Goal: Information Seeking & Learning: Learn about a topic

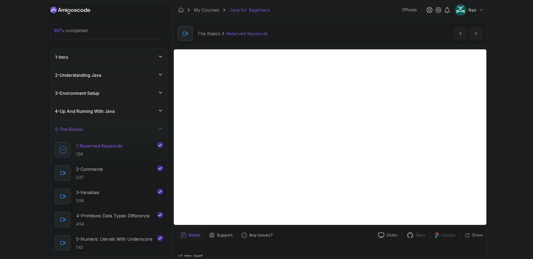
click at [120, 126] on div "5 - The Basics" at bounding box center [109, 129] width 108 height 7
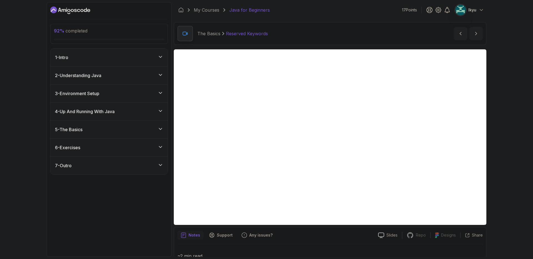
click at [121, 147] on div "6 - Exercises" at bounding box center [109, 147] width 108 height 7
click at [120, 185] on div "2 - Exercises exercise" at bounding box center [105, 192] width 101 height 16
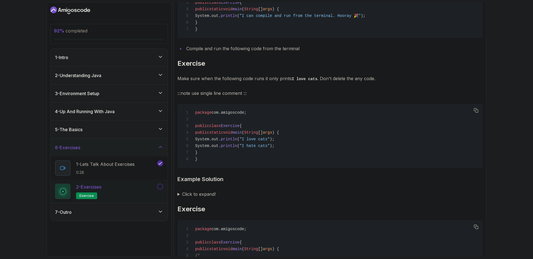
scroll to position [272, 0]
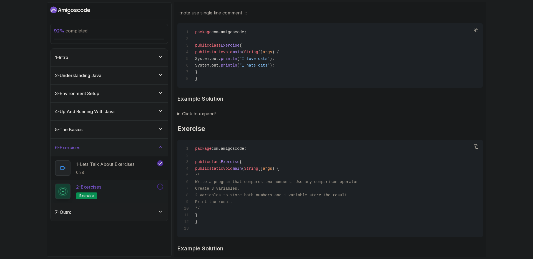
click at [190, 114] on summary "Click to expand!" at bounding box center [329, 114] width 305 height 8
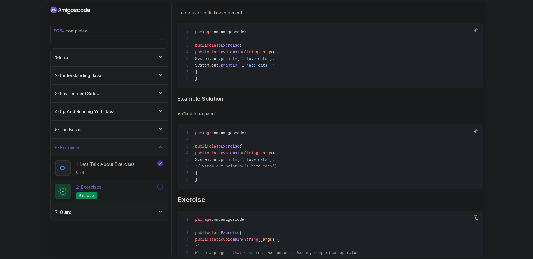
click at [179, 112] on summary "Click to expand!" at bounding box center [329, 114] width 305 height 8
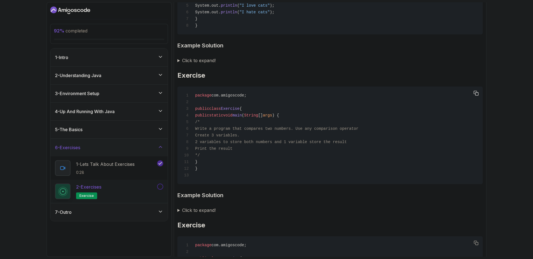
scroll to position [335, 0]
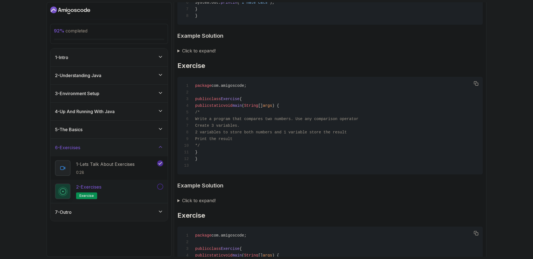
click at [210, 202] on summary "Click to expand!" at bounding box center [329, 201] width 305 height 8
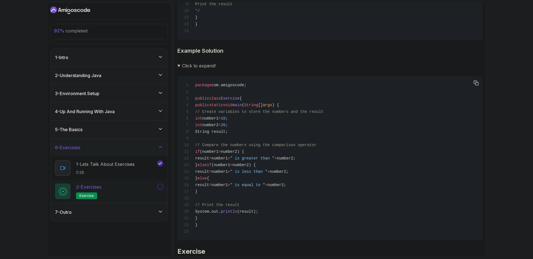
scroll to position [467, 0]
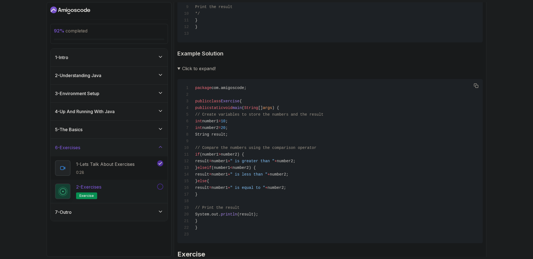
click at [198, 72] on details "Click to expand! package com.amigoscode; public class Exercise { public static …" at bounding box center [329, 154] width 305 height 179
click at [198, 71] on summary "Click to expand!" at bounding box center [329, 69] width 305 height 8
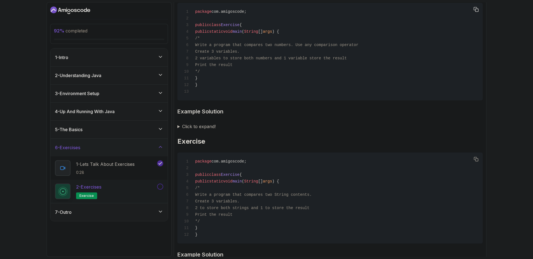
scroll to position [387, 0]
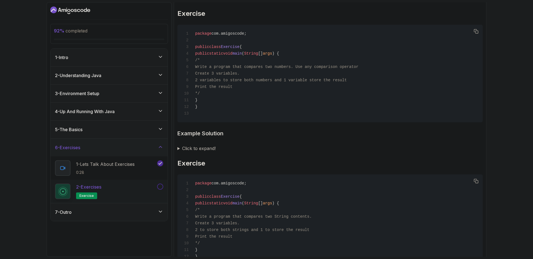
click at [201, 150] on summary "Click to expand!" at bounding box center [329, 149] width 305 height 8
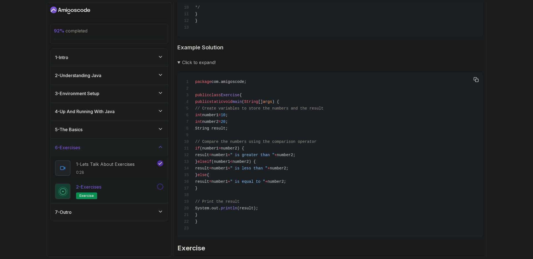
scroll to position [479, 0]
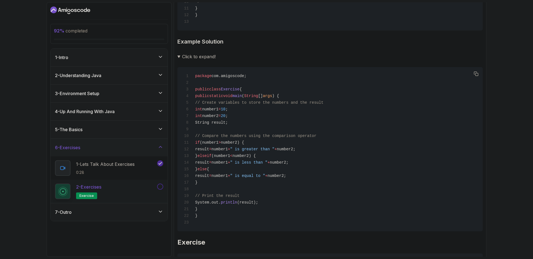
click at [190, 54] on summary "Click to expand!" at bounding box center [329, 57] width 305 height 8
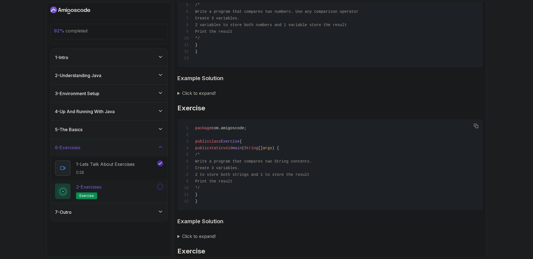
scroll to position [451, 0]
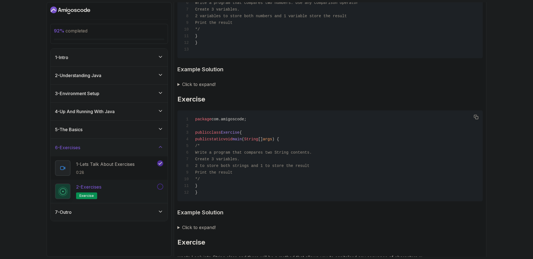
click at [194, 228] on summary "Click to expand!" at bounding box center [329, 228] width 305 height 8
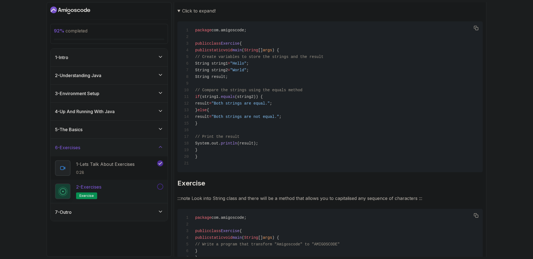
scroll to position [571, 0]
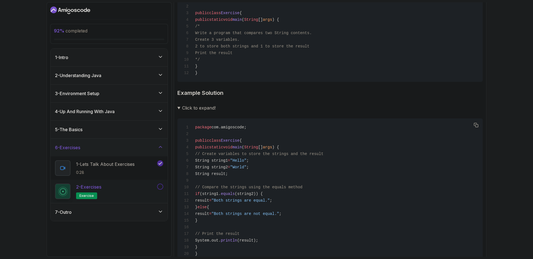
click at [204, 107] on summary "Click to expand!" at bounding box center [329, 108] width 305 height 8
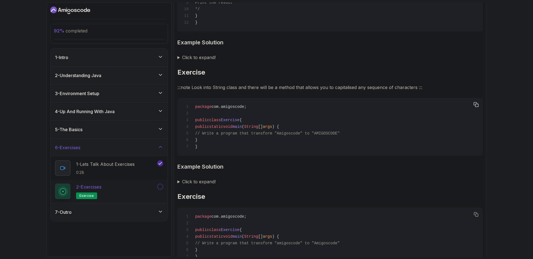
scroll to position [630, 0]
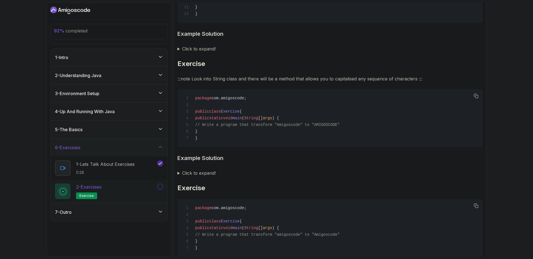
click at [185, 173] on summary "Click to expand!" at bounding box center [329, 173] width 305 height 8
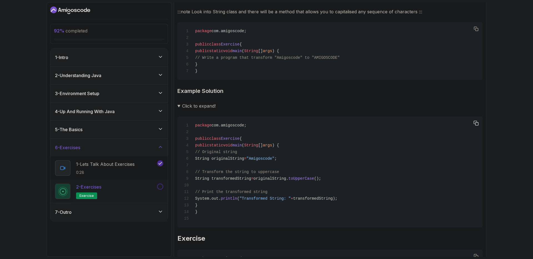
scroll to position [708, 0]
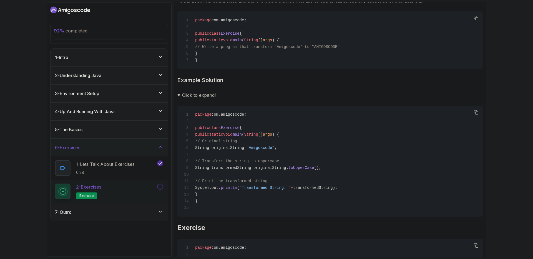
click at [208, 92] on summary "Click to expand!" at bounding box center [329, 95] width 305 height 8
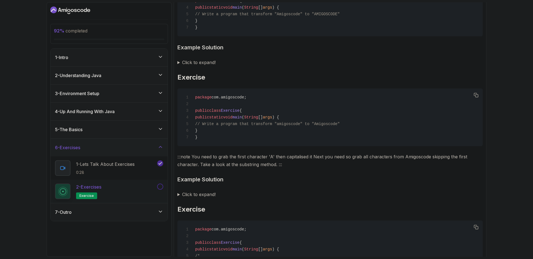
scroll to position [737, 0]
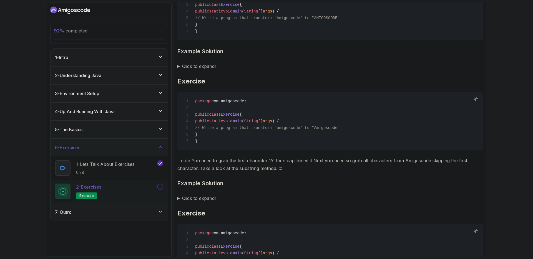
click at [211, 199] on summary "Click to expand!" at bounding box center [329, 199] width 305 height 8
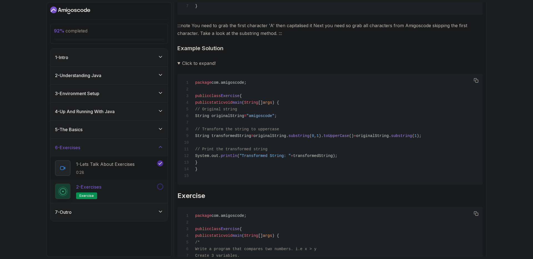
scroll to position [864, 0]
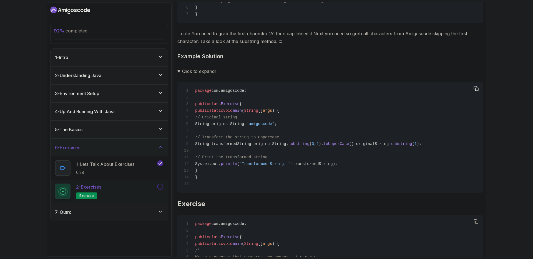
click at [455, 143] on div "package com.amigoscode; public class Exercise { public static void main ( Strin…" at bounding box center [330, 137] width 297 height 104
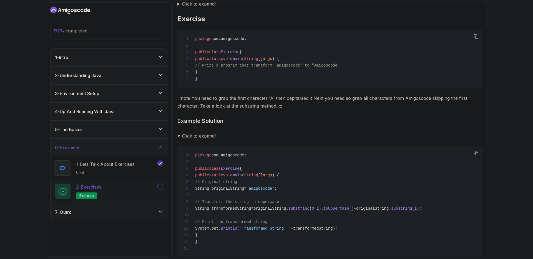
scroll to position [867, 0]
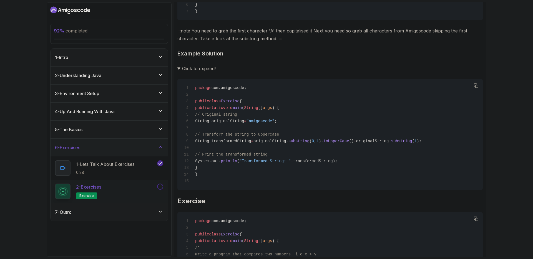
click at [209, 71] on summary "Click to expand!" at bounding box center [329, 69] width 305 height 8
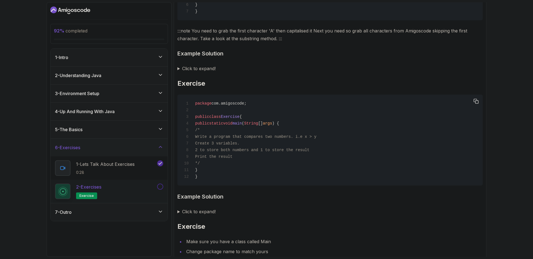
click at [353, 138] on div "package com.amigoscode; public class Exercise { public static void main ( Strin…" at bounding box center [330, 140] width 297 height 84
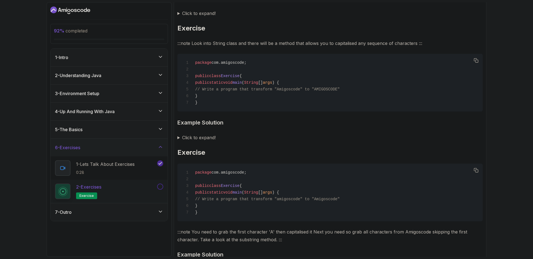
scroll to position [573, 0]
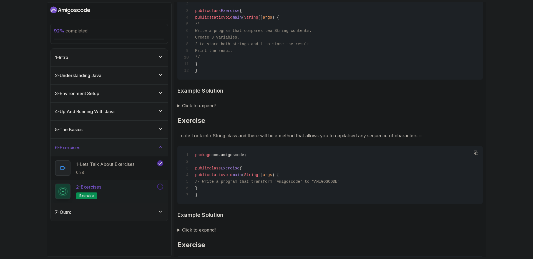
click at [197, 103] on summary "Click to expand!" at bounding box center [329, 106] width 305 height 8
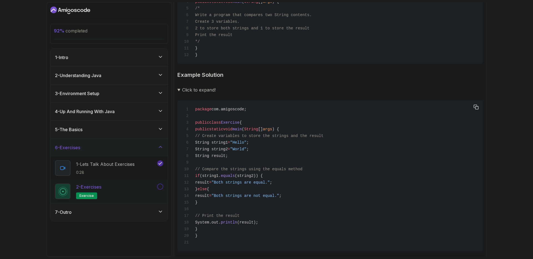
scroll to position [611, 0]
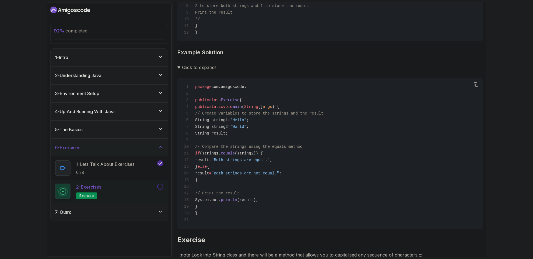
click at [191, 69] on summary "Click to expand!" at bounding box center [329, 68] width 305 height 8
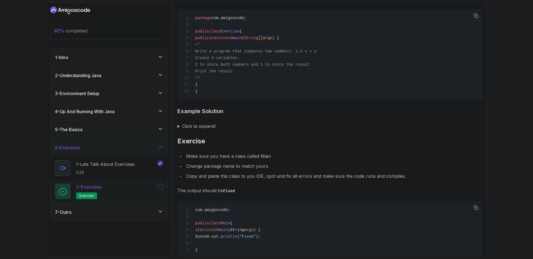
scroll to position [909, 0]
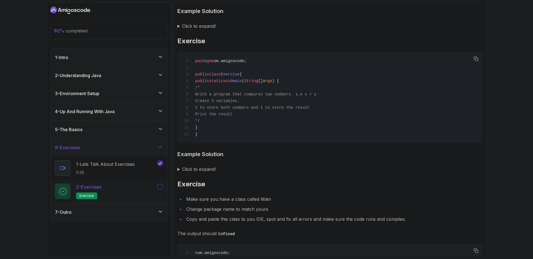
click at [206, 169] on summary "Click to expand!" at bounding box center [329, 169] width 305 height 8
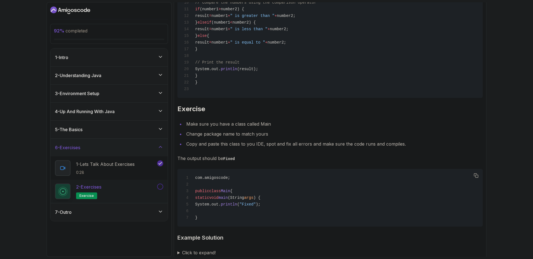
scroll to position [1166, 0]
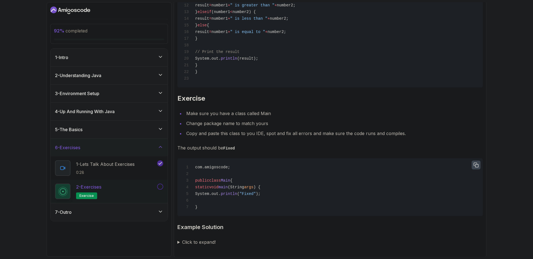
click at [480, 163] on button "button" at bounding box center [476, 165] width 9 height 9
drag, startPoint x: 204, startPoint y: 187, endPoint x: 273, endPoint y: 204, distance: 71.1
click at [273, 204] on div "com.amigoscode; public class Main { static void main (String args ) { System.ou…" at bounding box center [330, 187] width 297 height 51
copy code "static void main (String args ) { System.out. println ( "Fixed" ); }"
click at [315, 176] on div "com.amigoscode; public class Main { static void main (String args ) { System.ou…" at bounding box center [330, 187] width 297 height 51
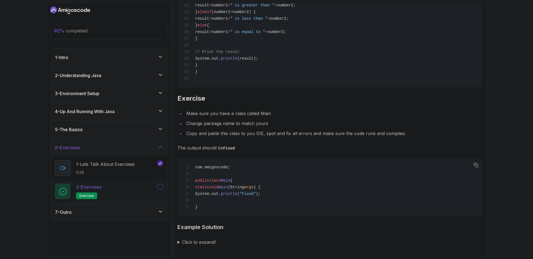
click at [212, 239] on summary "Click to expand!" at bounding box center [329, 243] width 305 height 8
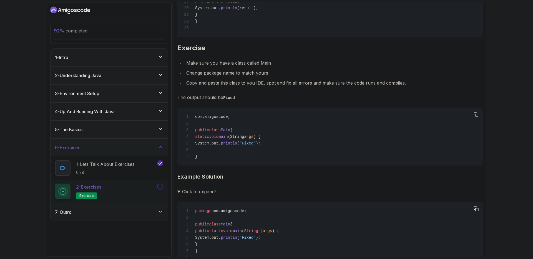
scroll to position [1244, 0]
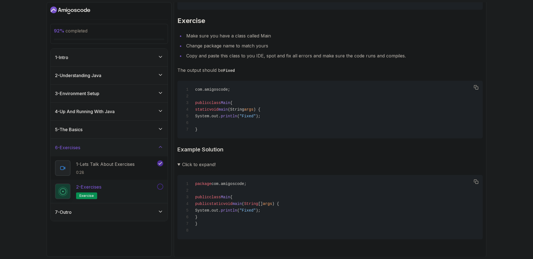
click at [162, 188] on button at bounding box center [160, 187] width 6 height 6
click at [144, 214] on div "7 - Outro" at bounding box center [109, 212] width 108 height 7
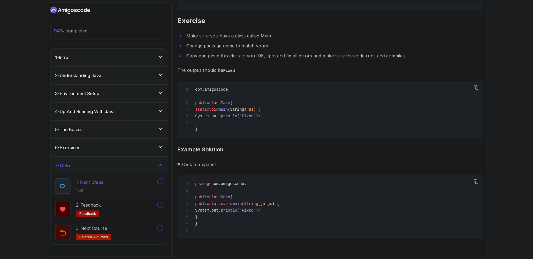
click at [121, 189] on div "1 - Next Steps 1:02" at bounding box center [105, 187] width 101 height 16
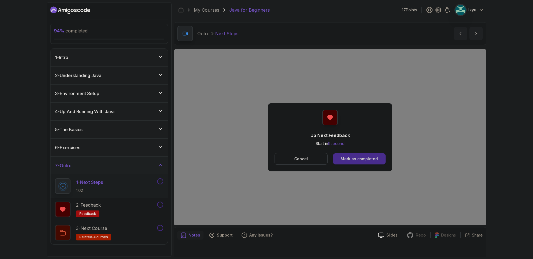
click at [353, 162] on button "Mark as completed" at bounding box center [359, 159] width 52 height 11
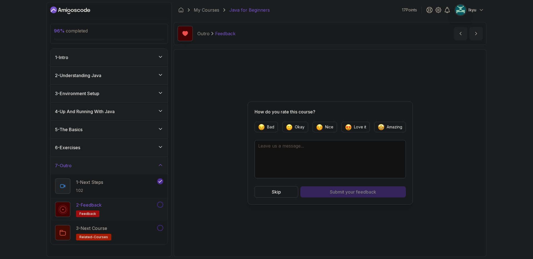
click at [161, 208] on button "2 - Feedback feedback" at bounding box center [109, 210] width 108 height 16
click at [161, 206] on button at bounding box center [160, 205] width 6 height 6
click at [282, 192] on button "Skip" at bounding box center [277, 192] width 44 height 12
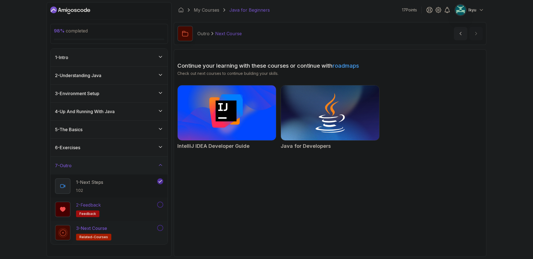
click at [161, 206] on button at bounding box center [160, 205] width 6 height 6
click at [225, 133] on img at bounding box center [226, 113] width 103 height 58
click at [342, 123] on img at bounding box center [329, 113] width 103 height 58
click at [253, 188] on section "Continue your learning with these courses or continue with roadmaps Check out n…" at bounding box center [330, 153] width 313 height 208
click at [160, 228] on button at bounding box center [160, 228] width 6 height 6
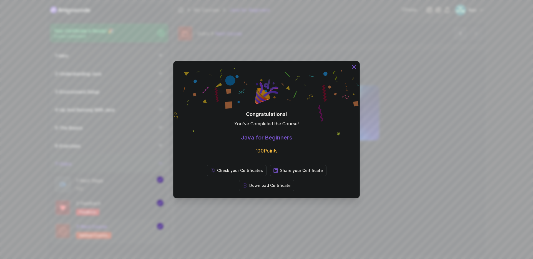
click at [354, 70] on icon at bounding box center [353, 66] width 7 height 7
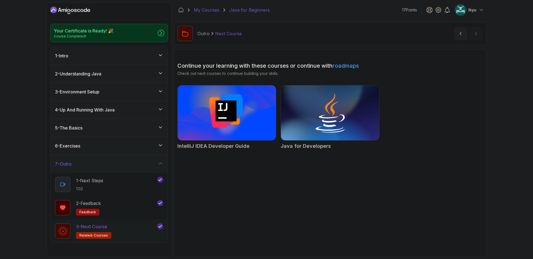
click at [208, 10] on link "My Courses" at bounding box center [207, 10] width 26 height 7
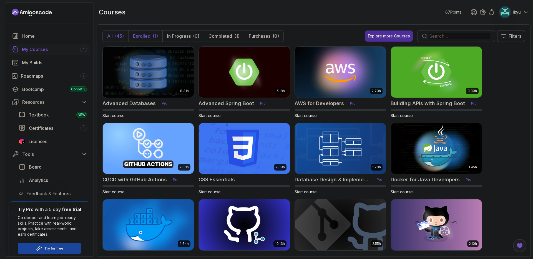
click at [161, 38] on button "Enrolled (1)" at bounding box center [145, 36] width 34 height 11
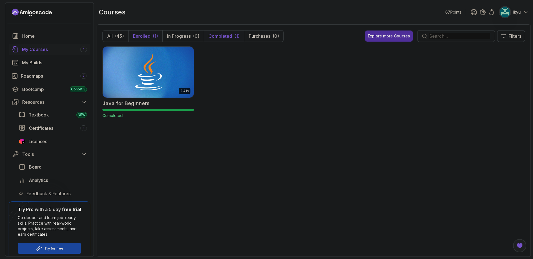
click at [230, 39] on button "Completed (1)" at bounding box center [224, 36] width 40 height 11
click at [63, 129] on div "Certificates 1" at bounding box center [58, 128] width 58 height 7
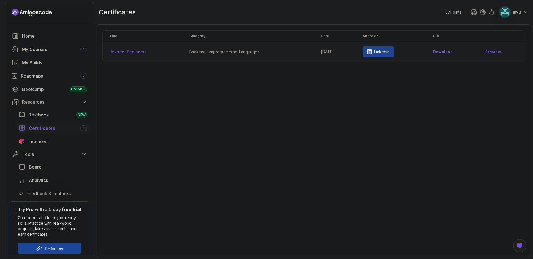
click at [488, 51] on link "Preview" at bounding box center [501, 52] width 33 height 6
click at [224, 136] on div "Title Category Date Share on PDF Java for Beginners backend java programming-la…" at bounding box center [313, 140] width 423 height 221
click at [52, 80] on link "Roadmaps 7" at bounding box center [50, 76] width 82 height 11
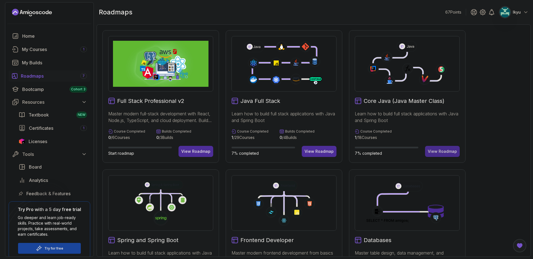
click at [452, 156] on button "View Roadmap" at bounding box center [442, 151] width 35 height 11
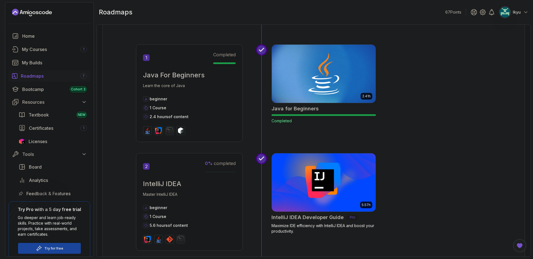
scroll to position [216, 0]
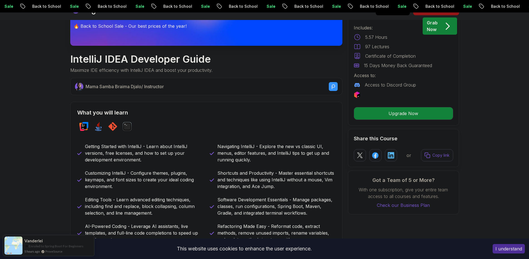
scroll to position [182, 0]
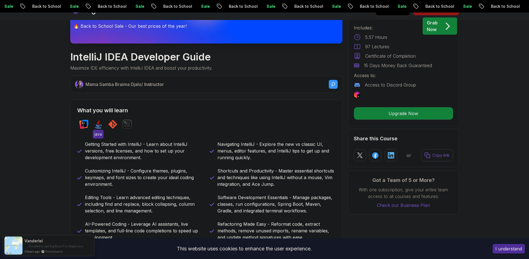
click at [99, 126] on img at bounding box center [98, 124] width 9 height 9
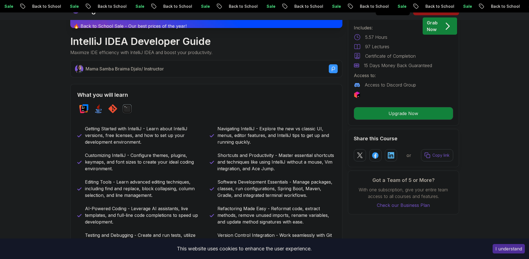
scroll to position [248, 0]
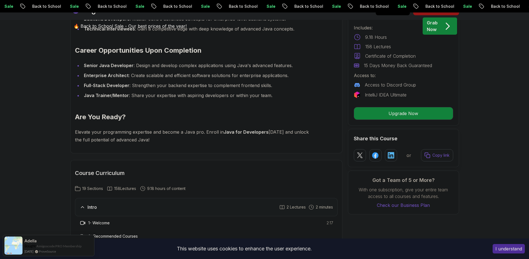
scroll to position [608, 0]
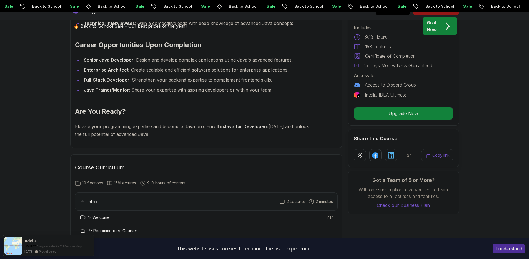
click at [105, 215] on h3 "1 - Welcome" at bounding box center [98, 218] width 21 height 6
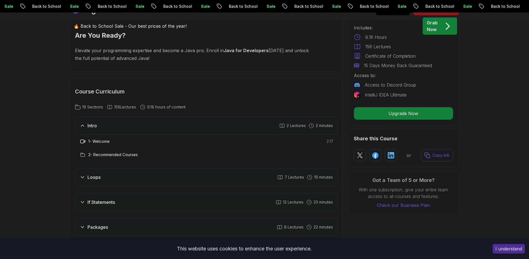
scroll to position [721, 0]
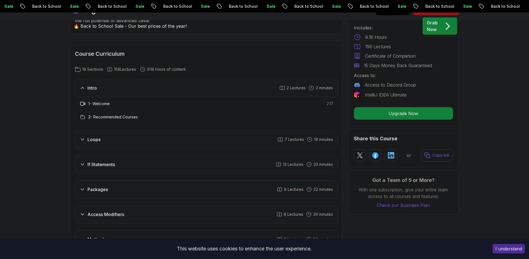
click at [123, 114] on h3 "2 - Recommended Courses" at bounding box center [112, 117] width 49 height 6
click at [135, 134] on div "Loops 7 Lectures 19 minutes" at bounding box center [206, 139] width 263 height 18
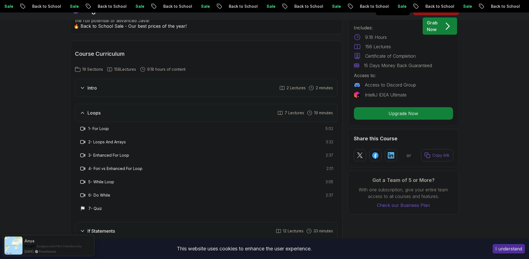
click at [141, 111] on div "Loops 7 Lectures 19 minutes" at bounding box center [206, 113] width 263 height 18
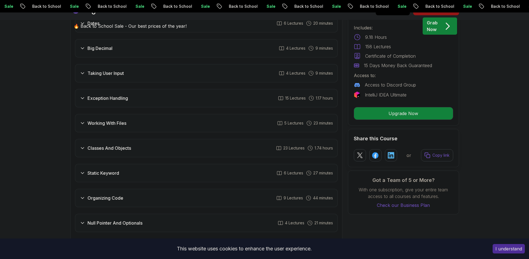
scroll to position [1037, 0]
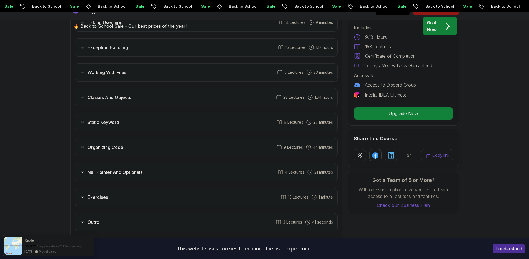
click at [142, 188] on div "Exercises 13 Lectures 1 minute" at bounding box center [206, 197] width 263 height 18
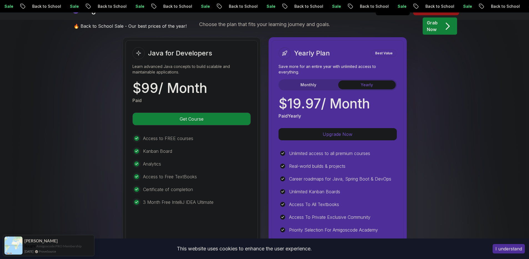
scroll to position [1532, 0]
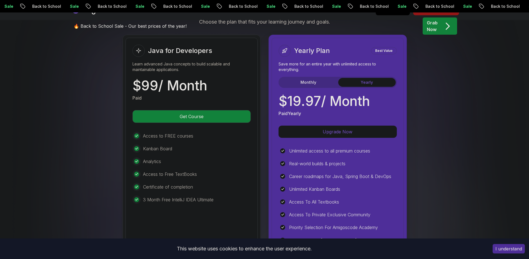
click at [140, 47] on div at bounding box center [138, 51] width 12 height 12
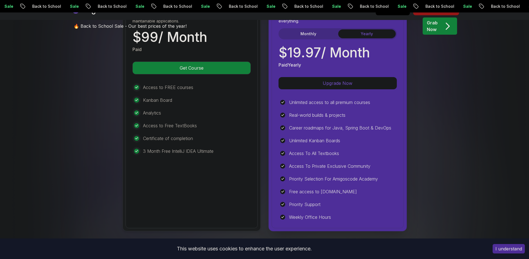
scroll to position [1578, 0]
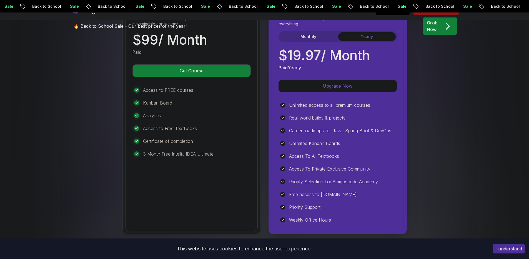
click at [297, 28] on div "🔥 Back to School Sale - Our best prices of the year! Grab Now" at bounding box center [264, 25] width 389 height 27
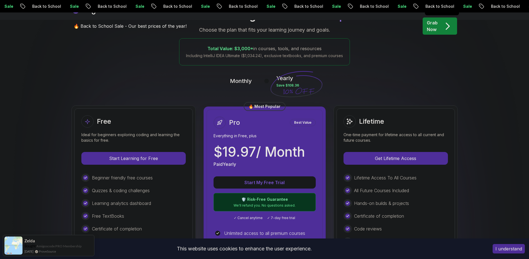
scroll to position [103, 0]
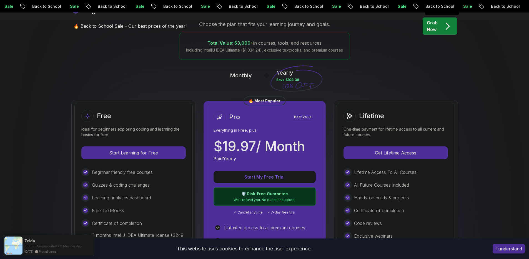
click at [257, 76] on div "Monthly Yearly Save $108.36" at bounding box center [264, 75] width 389 height 13
click at [265, 75] on div at bounding box center [266, 75] width 5 height 5
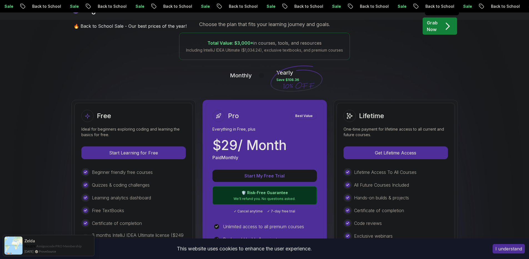
click at [265, 75] on button at bounding box center [264, 75] width 12 height 6
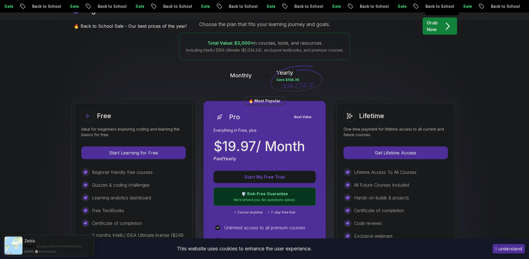
click at [265, 75] on div at bounding box center [266, 75] width 5 height 5
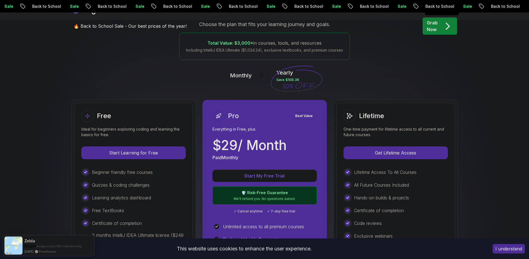
click at [265, 75] on button at bounding box center [264, 75] width 12 height 6
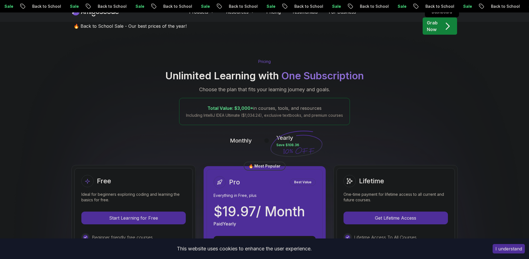
scroll to position [122, 0]
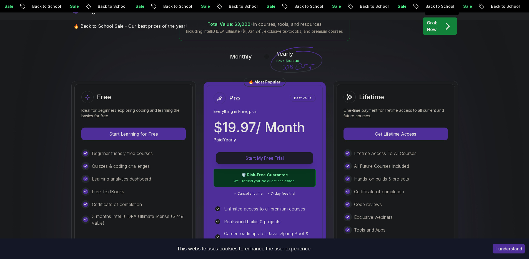
click at [268, 156] on p "Start My Free Trial" at bounding box center [264, 158] width 84 height 6
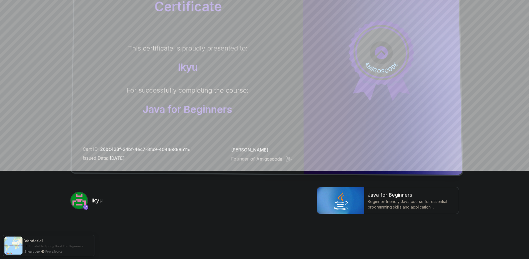
scroll to position [92, 0]
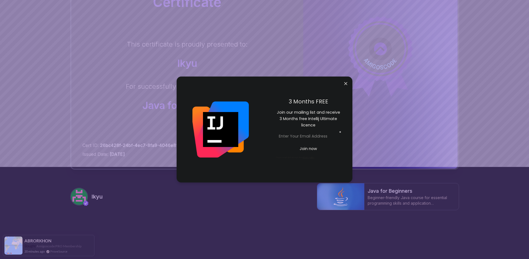
click at [344, 83] on body "Certificate This certificate is proudly presented to: Ikyu For successfully com…" at bounding box center [264, 84] width 529 height 352
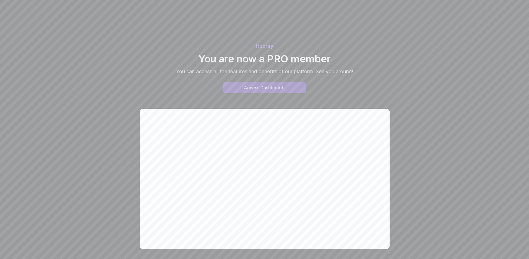
click at [284, 90] on button "Access Dashboard" at bounding box center [264, 87] width 83 height 11
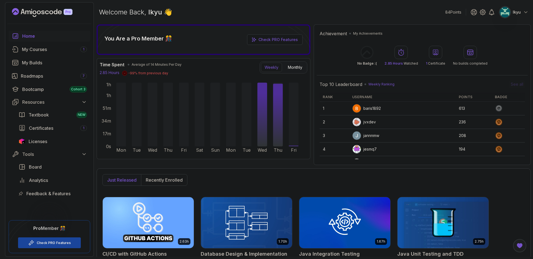
click at [463, 106] on td "613" at bounding box center [474, 109] width 36 height 14
click at [483, 14] on icon at bounding box center [483, 12] width 6 height 6
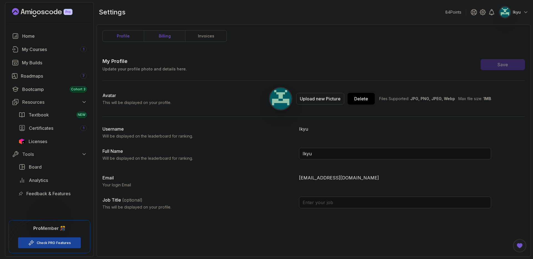
click at [168, 35] on link "billing" at bounding box center [164, 36] width 41 height 11
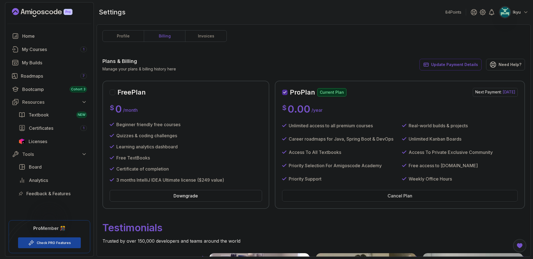
click at [368, 196] on button "Cancel Plan" at bounding box center [400, 196] width 236 height 12
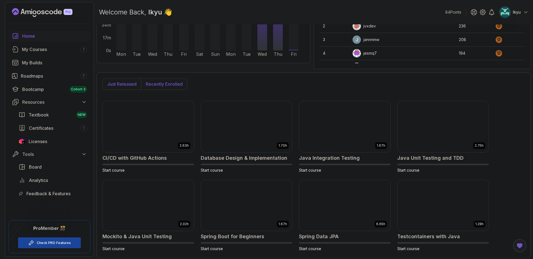
scroll to position [97, 0]
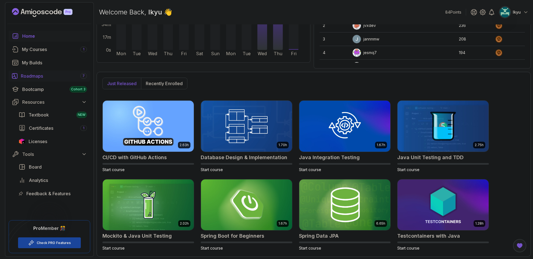
click at [36, 75] on div "Roadmaps 7" at bounding box center [54, 76] width 66 height 7
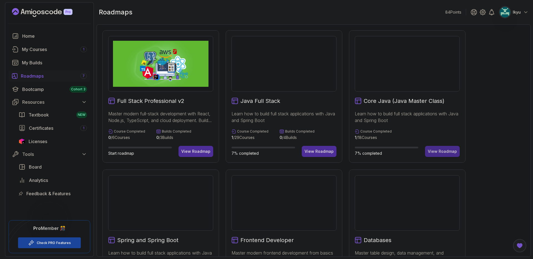
click at [443, 152] on div "View Roadmap" at bounding box center [442, 152] width 29 height 6
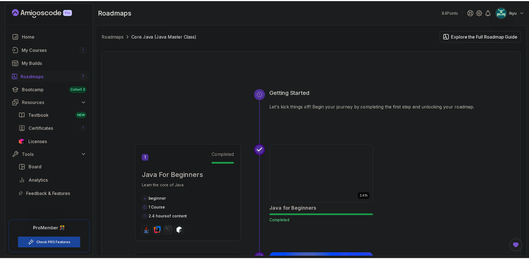
scroll to position [130, 0]
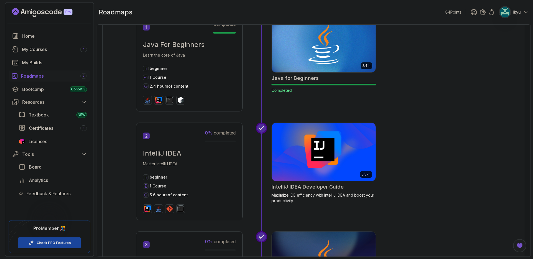
click at [310, 153] on img at bounding box center [323, 152] width 109 height 61
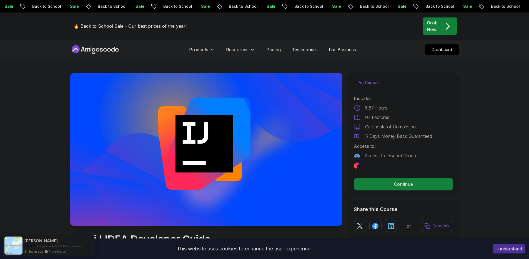
click at [441, 24] on div "Grab Now" at bounding box center [440, 25] width 26 height 13
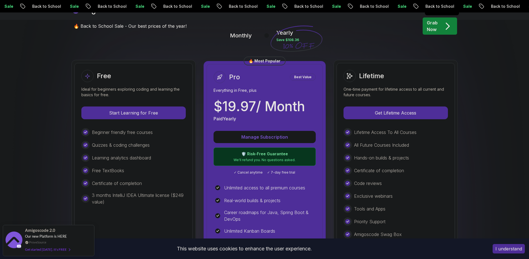
scroll to position [149, 0]
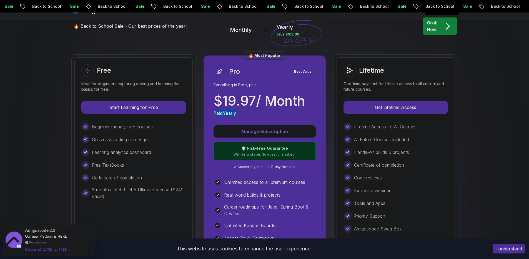
drag, startPoint x: 241, startPoint y: 113, endPoint x: 215, endPoint y: 112, distance: 25.6
click at [215, 112] on div "Paid Yearly" at bounding box center [259, 113] width 91 height 7
click at [215, 112] on p "Paid Yearly" at bounding box center [225, 113] width 22 height 7
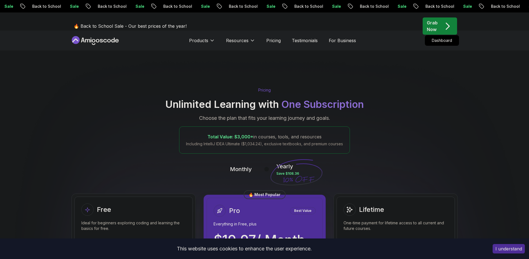
scroll to position [0, 0]
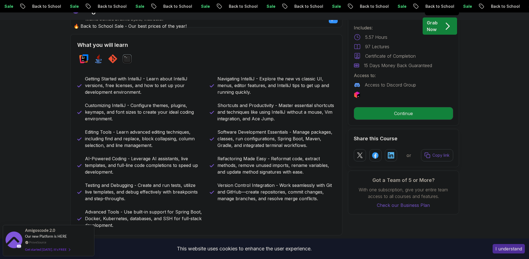
scroll to position [289, 0]
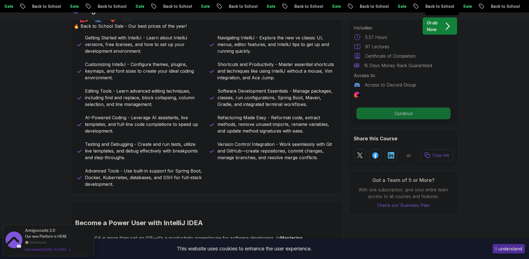
click at [378, 112] on p "Continue" at bounding box center [403, 114] width 94 height 12
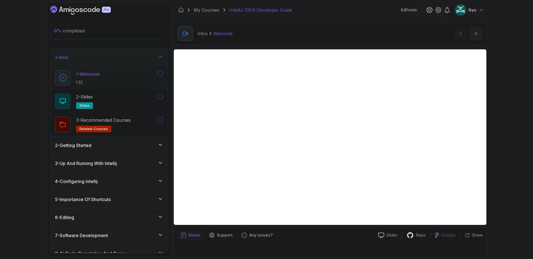
click at [161, 74] on button at bounding box center [160, 73] width 6 height 6
click at [160, 94] on button at bounding box center [160, 97] width 6 height 6
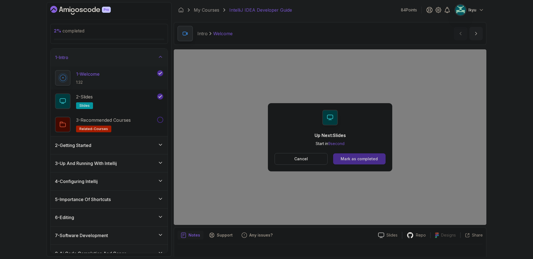
click at [370, 159] on div "Mark as completed" at bounding box center [359, 159] width 37 height 6
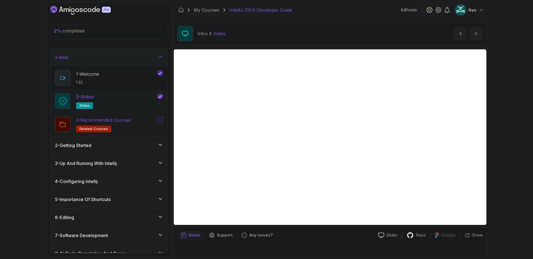
click at [138, 127] on div "3 - Recommended Courses related-courses" at bounding box center [105, 125] width 101 height 16
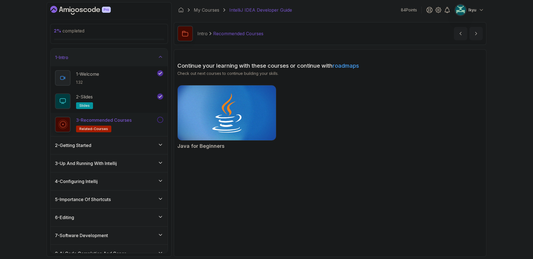
click at [159, 120] on button at bounding box center [160, 120] width 6 height 6
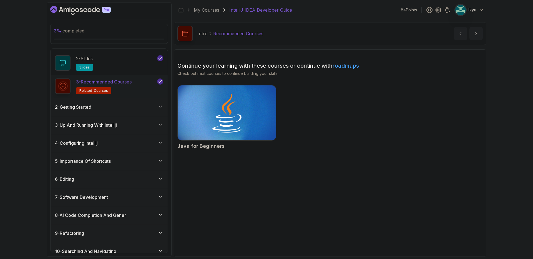
click at [124, 107] on div "2 - Getting Started" at bounding box center [109, 107] width 108 height 7
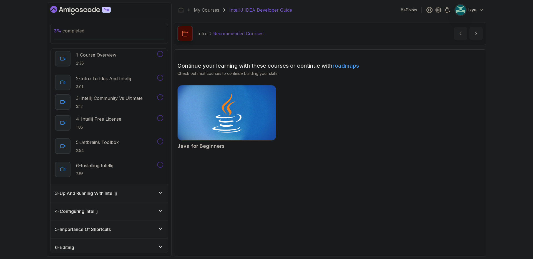
scroll to position [24, 0]
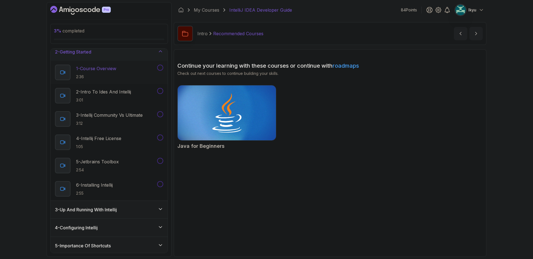
click at [113, 69] on p "1 - Course Overview" at bounding box center [96, 68] width 40 height 7
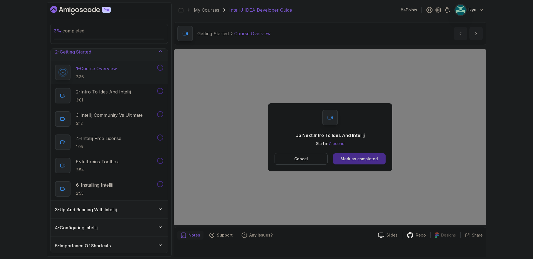
click at [364, 161] on div "Mark as completed" at bounding box center [359, 159] width 37 height 6
click at [356, 157] on div "Mark as completed" at bounding box center [359, 159] width 37 height 6
click at [345, 163] on button "Mark as completed" at bounding box center [359, 159] width 52 height 11
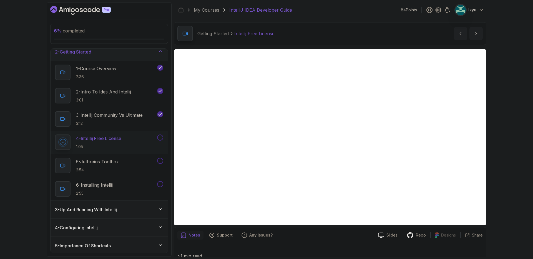
click at [162, 136] on button at bounding box center [160, 138] width 6 height 6
click at [134, 159] on div "5 - Jetbrains Toolbox 2:54" at bounding box center [105, 166] width 101 height 16
click at [163, 161] on button at bounding box center [160, 161] width 6 height 6
click at [134, 184] on div "6 - Installing Intellij 2:55" at bounding box center [105, 189] width 101 height 16
click at [160, 184] on button at bounding box center [160, 184] width 6 height 6
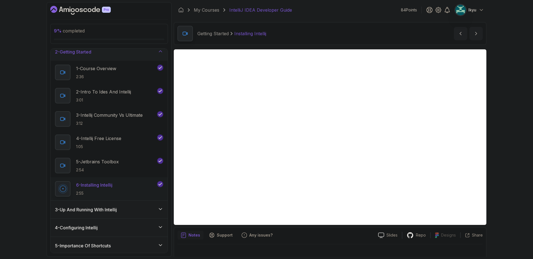
click at [113, 212] on h3 "3 - Up And Running With Intellij" at bounding box center [86, 210] width 62 height 7
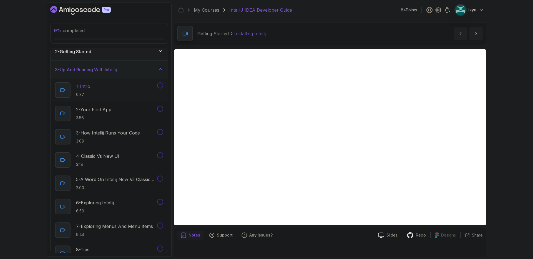
click at [122, 91] on div "1 - Intro 0:37" at bounding box center [105, 90] width 101 height 16
click at [117, 52] on div "2 - Getting Started" at bounding box center [109, 51] width 108 height 7
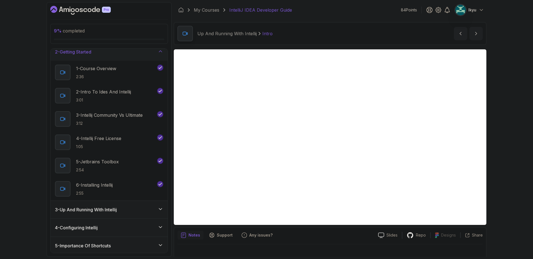
click at [117, 52] on div "2 - Getting Started" at bounding box center [109, 52] width 108 height 7
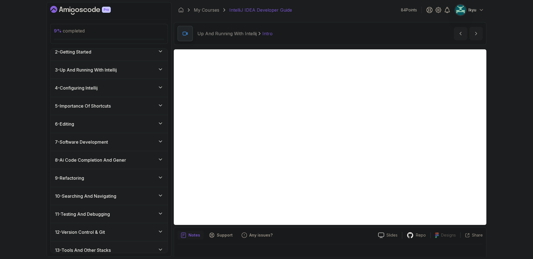
click at [122, 69] on div "3 - Up And Running With Intellij" at bounding box center [109, 70] width 108 height 7
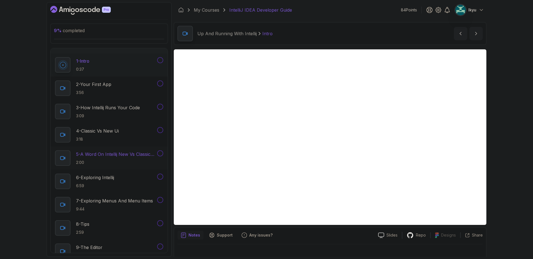
scroll to position [49, 0]
click at [161, 64] on button "1 - Intro 0:37" at bounding box center [109, 65] width 108 height 16
click at [124, 86] on div "2 - Your First App 3:56" at bounding box center [105, 89] width 101 height 16
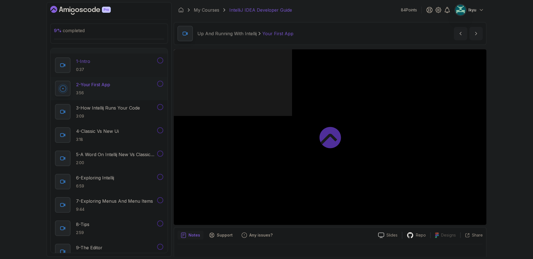
click at [157, 61] on button at bounding box center [160, 60] width 6 height 6
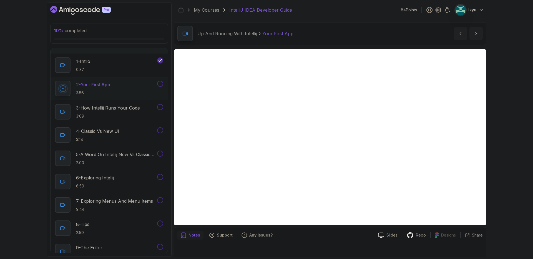
click at [162, 84] on button at bounding box center [160, 84] width 6 height 6
click at [117, 124] on div "4 - Classic Vs New Ui 3:18" at bounding box center [109, 135] width 117 height 23
click at [115, 113] on h2 "3 - How Intellij Runs Your Code 3:09" at bounding box center [108, 112] width 64 height 14
click at [507, 146] on div "11 % completed 1 - Intro 2 - Getting Started 3 - Up And Running With Intellij 1…" at bounding box center [266, 129] width 533 height 259
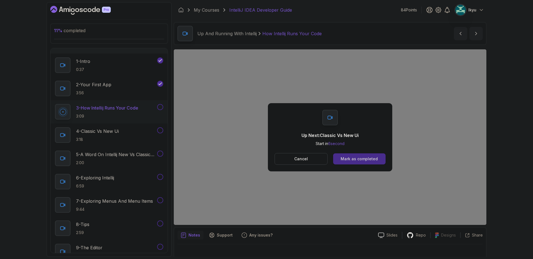
click at [341, 159] on button "Mark as completed" at bounding box center [359, 159] width 52 height 11
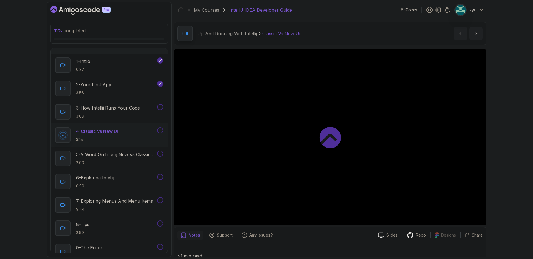
click at [341, 159] on div at bounding box center [330, 137] width 313 height 176
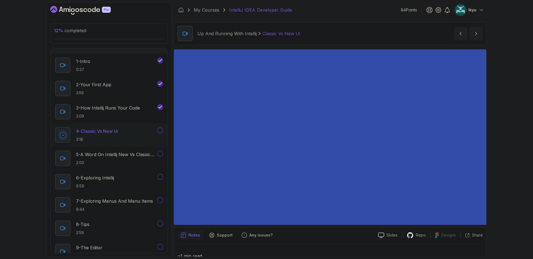
click at [521, 149] on div "12 % completed 1 - Intro 2 - Getting Started 3 - Up And Running With Intellij 1…" at bounding box center [266, 129] width 533 height 259
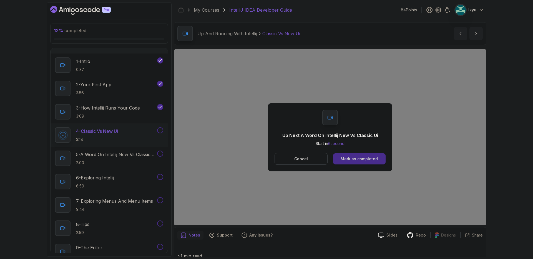
click at [349, 159] on div "Mark as completed" at bounding box center [359, 159] width 37 height 6
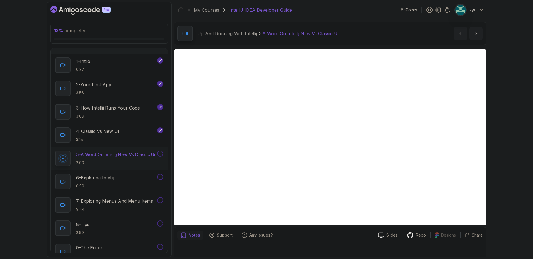
click at [332, 246] on div at bounding box center [329, 253] width 305 height 16
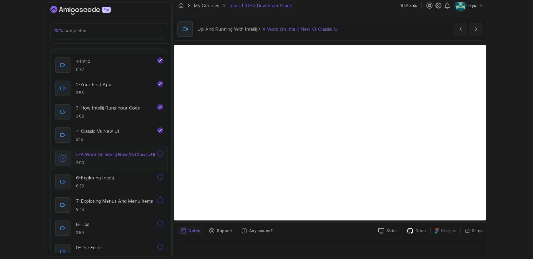
scroll to position [7, 0]
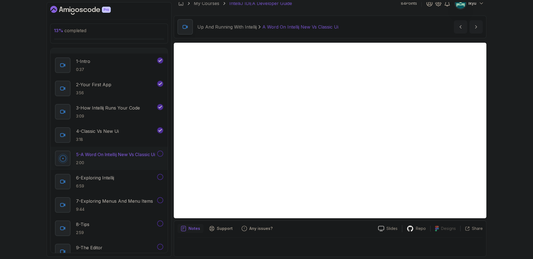
click at [161, 156] on button at bounding box center [160, 154] width 6 height 6
click at [132, 176] on div "6 - Exploring Intellij 6:59" at bounding box center [105, 182] width 101 height 16
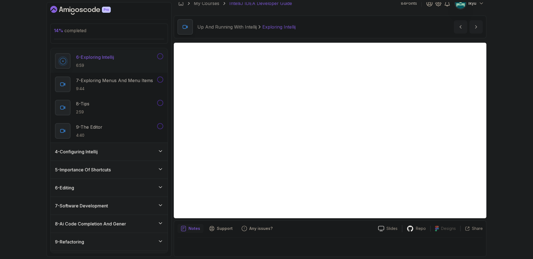
scroll to position [170, 0]
click at [343, 230] on div "Notes Support Any issues?" at bounding box center [275, 228] width 196 height 9
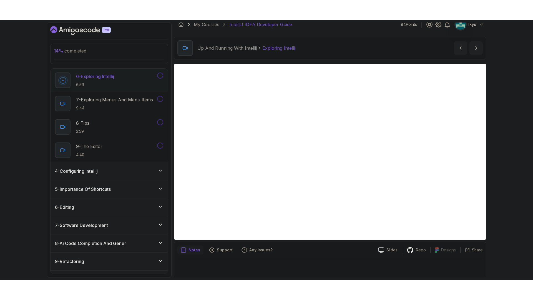
scroll to position [7, 0]
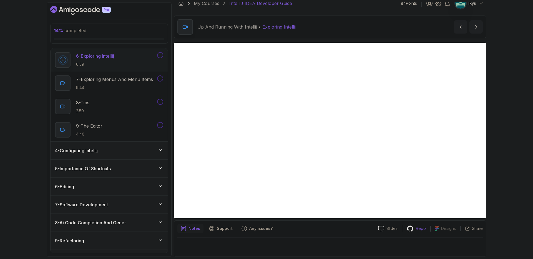
click at [425, 231] on p "Repo" at bounding box center [421, 229] width 10 height 6
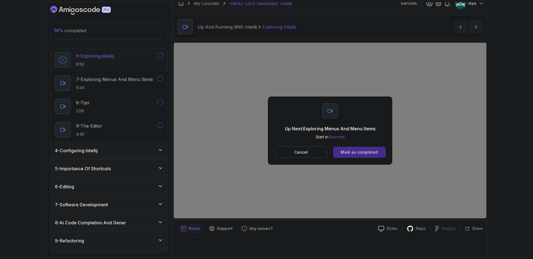
click at [358, 153] on div "Mark as completed" at bounding box center [359, 153] width 37 height 6
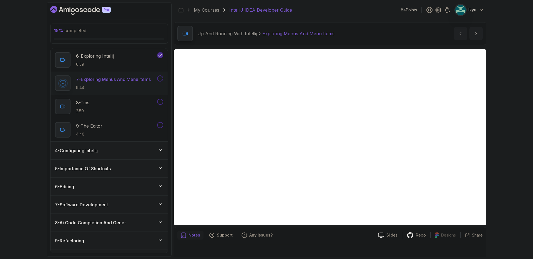
scroll to position [7, 0]
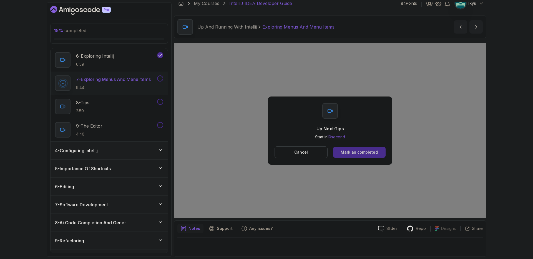
click at [358, 151] on div "Mark as completed" at bounding box center [359, 153] width 37 height 6
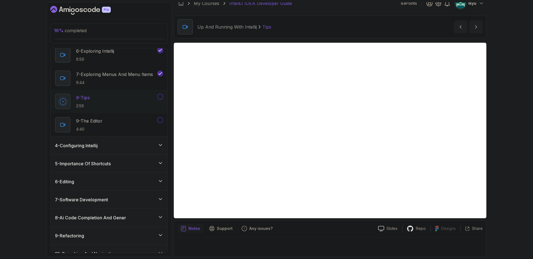
scroll to position [182, 0]
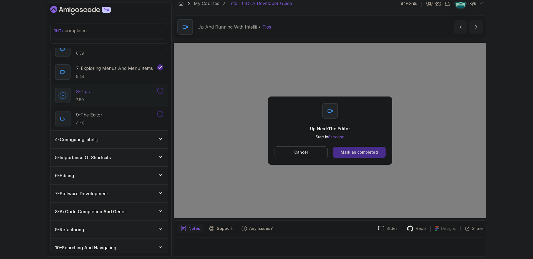
click at [358, 154] on div "Mark as completed" at bounding box center [359, 153] width 37 height 6
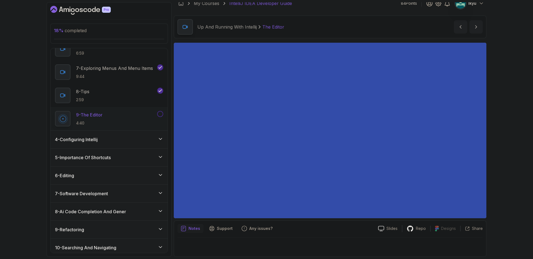
click at [525, 97] on div "18 % completed 1 - Intro 2 - Getting Started 3 - Up And Running With Intellij 1…" at bounding box center [266, 129] width 533 height 259
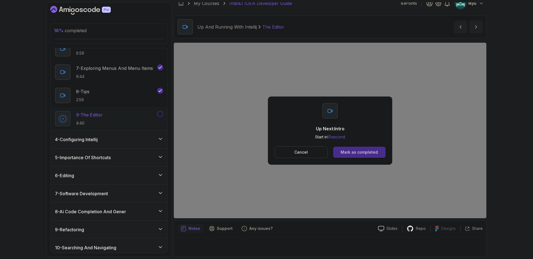
click at [369, 153] on div "Mark as completed" at bounding box center [359, 153] width 37 height 6
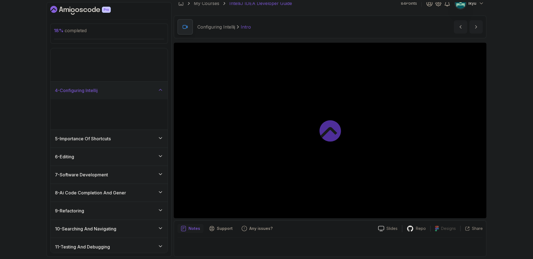
click at [369, 153] on div at bounding box center [330, 131] width 313 height 176
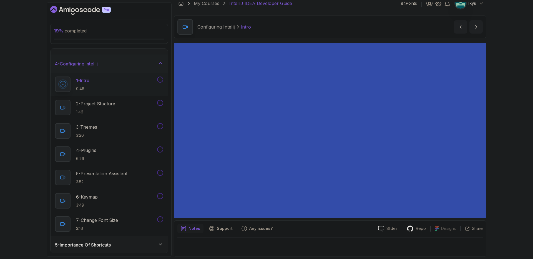
click at [510, 135] on div "19 % completed 1 - Intro 2 - Getting Started 3 - Up And Running With Intellij 4…" at bounding box center [266, 129] width 533 height 259
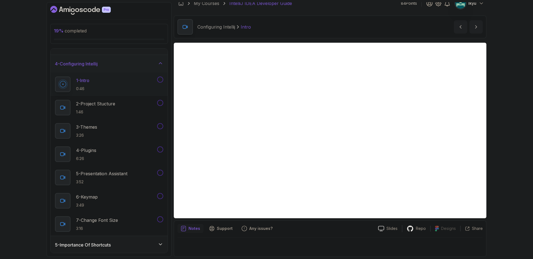
click at [487, 137] on section "19 % completed 1 - Intro 2 - Getting Started 3 - Up And Running With Intellij 4…" at bounding box center [266, 129] width 444 height 259
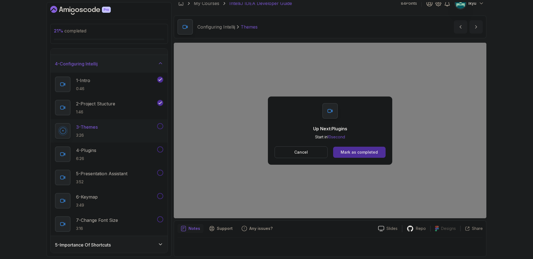
click at [358, 167] on div "Up Next: Plugins Start in 10 second Cancel Mark as completed" at bounding box center [330, 131] width 313 height 176
click at [360, 154] on div "Mark as completed" at bounding box center [359, 153] width 37 height 6
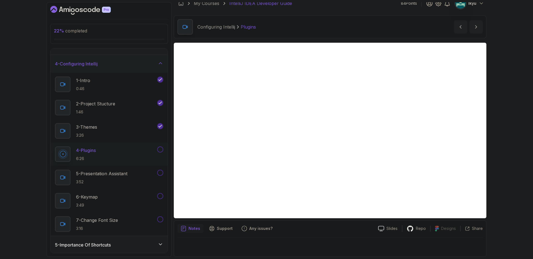
click at [341, 238] on div at bounding box center [329, 238] width 305 height 0
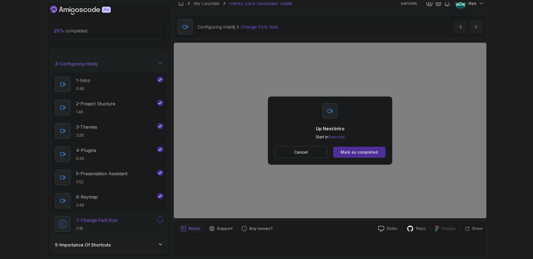
click at [92, 64] on h3 "4 - Configuring Intellij" at bounding box center [76, 64] width 43 height 7
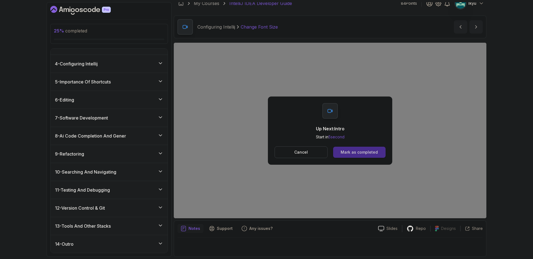
click at [363, 152] on div "Mark as completed" at bounding box center [359, 153] width 37 height 6
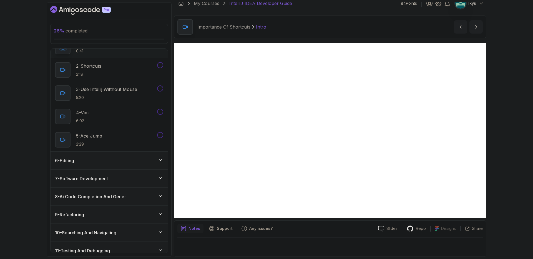
scroll to position [98, 0]
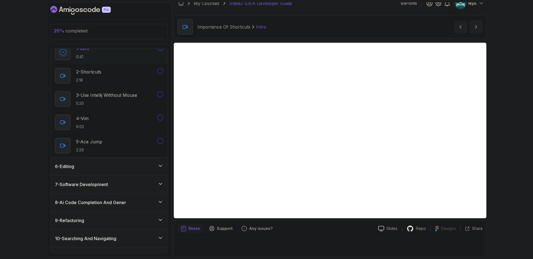
click at [326, 222] on div "Notes Support Any issues? Slides Repo Designs Design not available Share" at bounding box center [330, 239] width 313 height 36
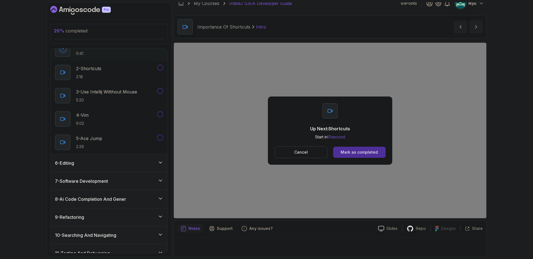
scroll to position [75, 0]
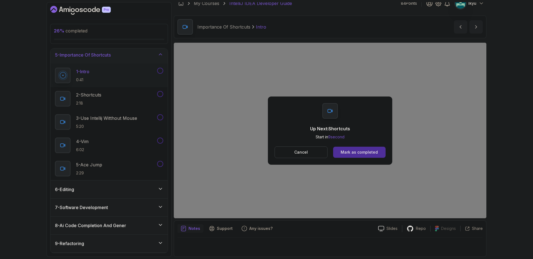
click at [364, 145] on div "Up Next: Shortcuts Start in 9 second Cancel Mark as completed" at bounding box center [330, 131] width 124 height 68
click at [362, 153] on div "Mark as completed" at bounding box center [359, 153] width 37 height 6
click at [363, 153] on div "Mark as completed" at bounding box center [359, 153] width 37 height 6
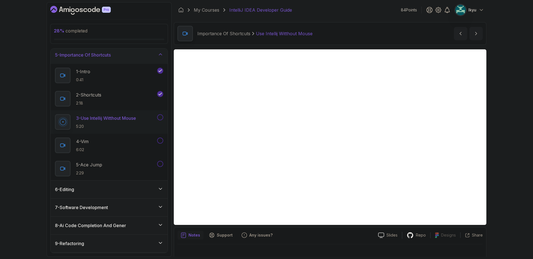
scroll to position [7, 0]
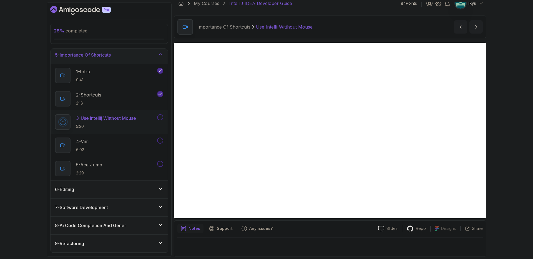
click at [501, 152] on div "28 % completed 1 - Intro 2 - Getting Started 3 - Up And Running With Intellij 4…" at bounding box center [266, 129] width 533 height 259
click at [511, 197] on div "28 % completed 1 - Intro 2 - Getting Started 3 - Up And Running With Intellij 4…" at bounding box center [266, 129] width 533 height 259
click at [521, 164] on div "29 % completed 1 - Intro 2 - Getting Started 3 - Up And Running With Intellij 4…" at bounding box center [266, 129] width 533 height 259
click at [166, 144] on div "4 - Vim 6:02" at bounding box center [109, 145] width 117 height 23
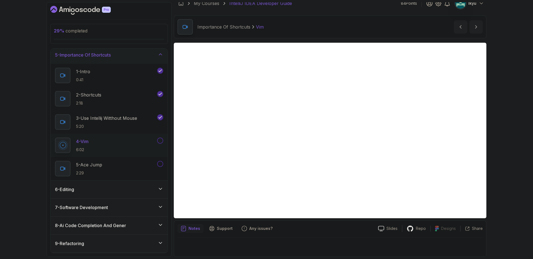
click at [161, 140] on button at bounding box center [160, 141] width 6 height 6
click at [148, 167] on div "5 - Ace Jump 2:29" at bounding box center [105, 169] width 101 height 16
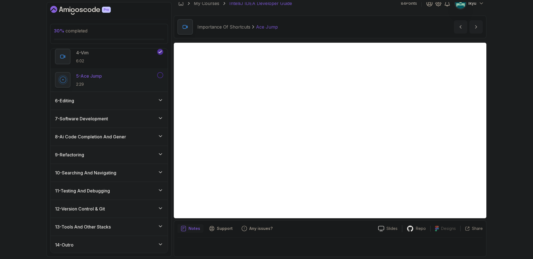
scroll to position [164, 0]
click at [133, 98] on div "6 - Editing" at bounding box center [109, 100] width 108 height 7
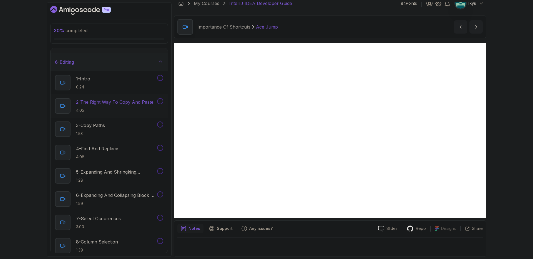
scroll to position [82, 0]
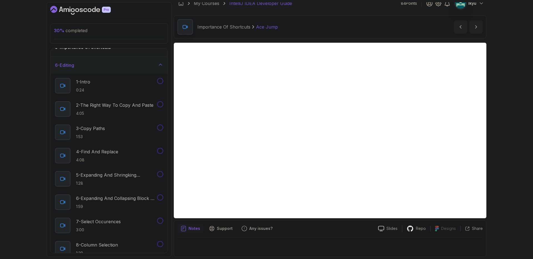
click at [136, 66] on div "6 - Editing" at bounding box center [109, 65] width 108 height 7
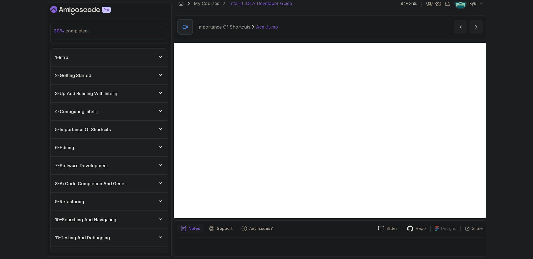
scroll to position [48, 0]
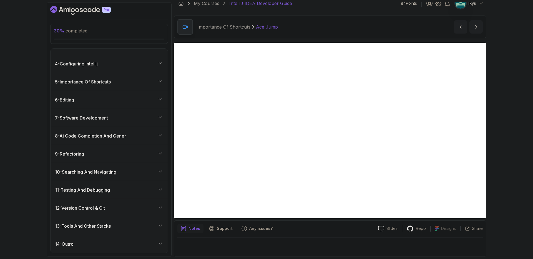
click at [128, 84] on div "5 - Importance Of Shortcuts" at bounding box center [109, 82] width 108 height 7
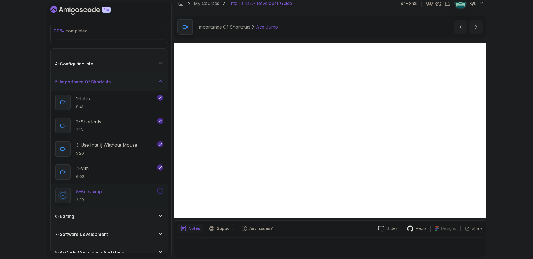
click at [128, 84] on div "5 - Importance Of Shortcuts" at bounding box center [109, 82] width 108 height 7
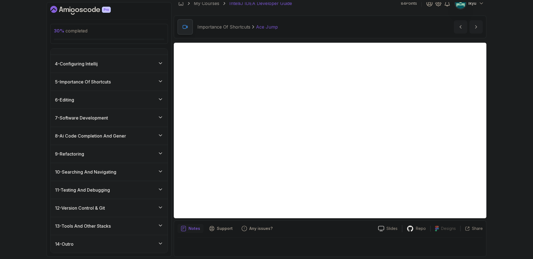
click at [124, 97] on div "6 - Editing" at bounding box center [109, 100] width 108 height 7
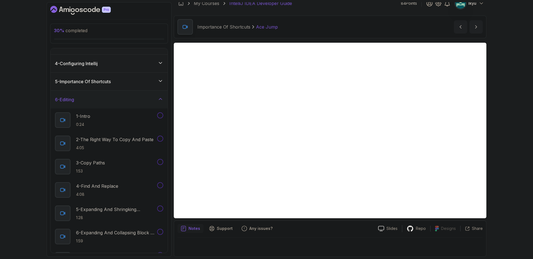
click at [127, 87] on div "5 - Importance Of Shortcuts" at bounding box center [109, 82] width 117 height 18
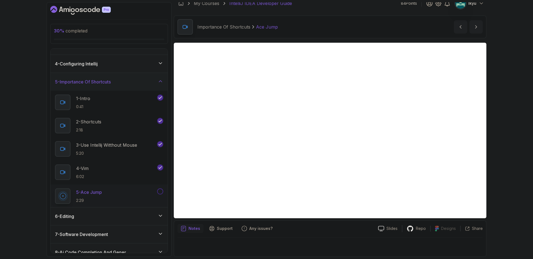
click at [127, 87] on div "5 - Importance Of Shortcuts" at bounding box center [109, 82] width 117 height 18
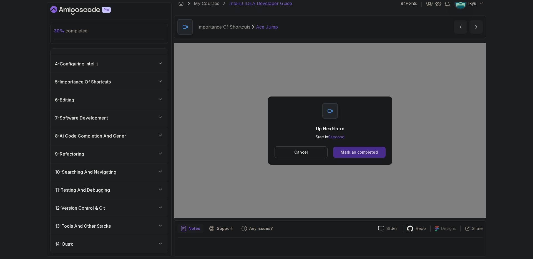
click at [353, 155] on button "Mark as completed" at bounding box center [359, 152] width 52 height 11
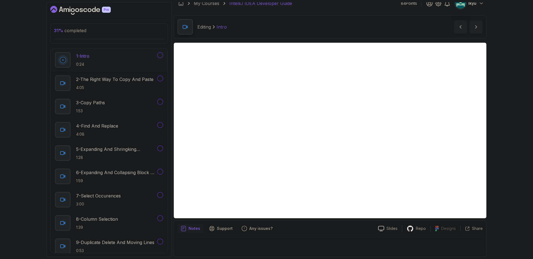
scroll to position [96, 0]
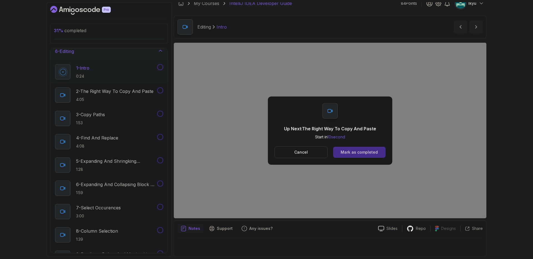
click at [352, 151] on div "Mark as completed" at bounding box center [359, 153] width 37 height 6
